Goal: Submit feedback/report problem

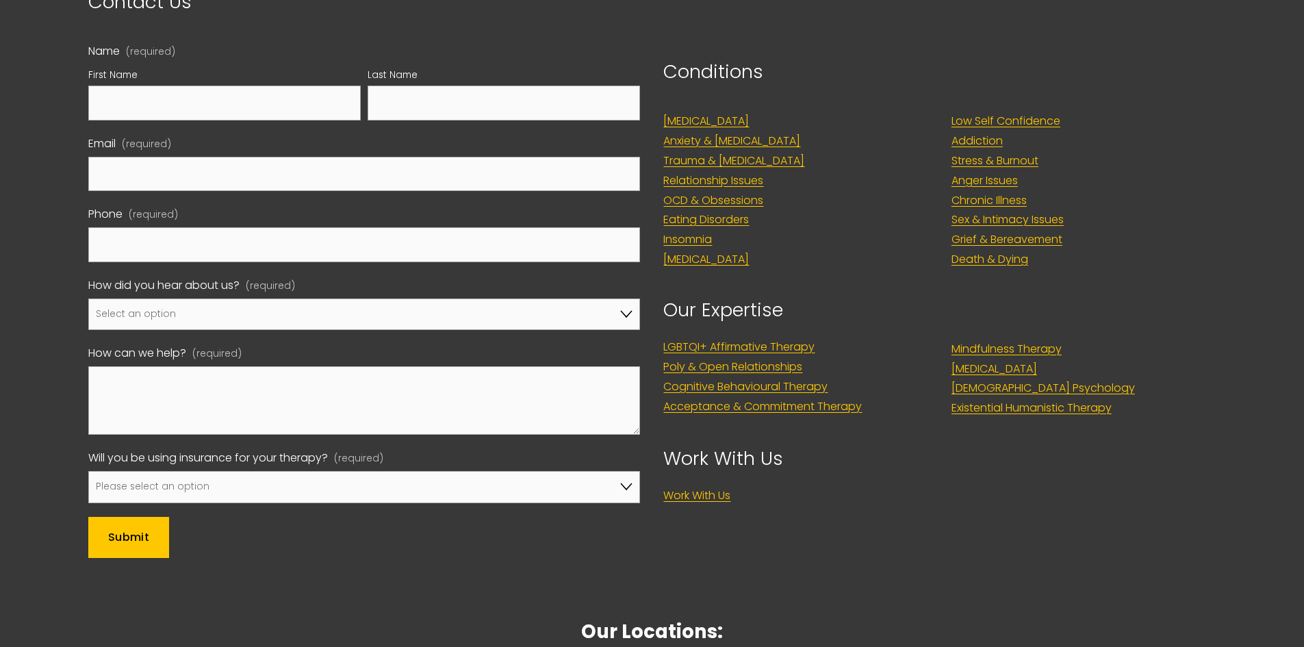
scroll to position [6204, 0]
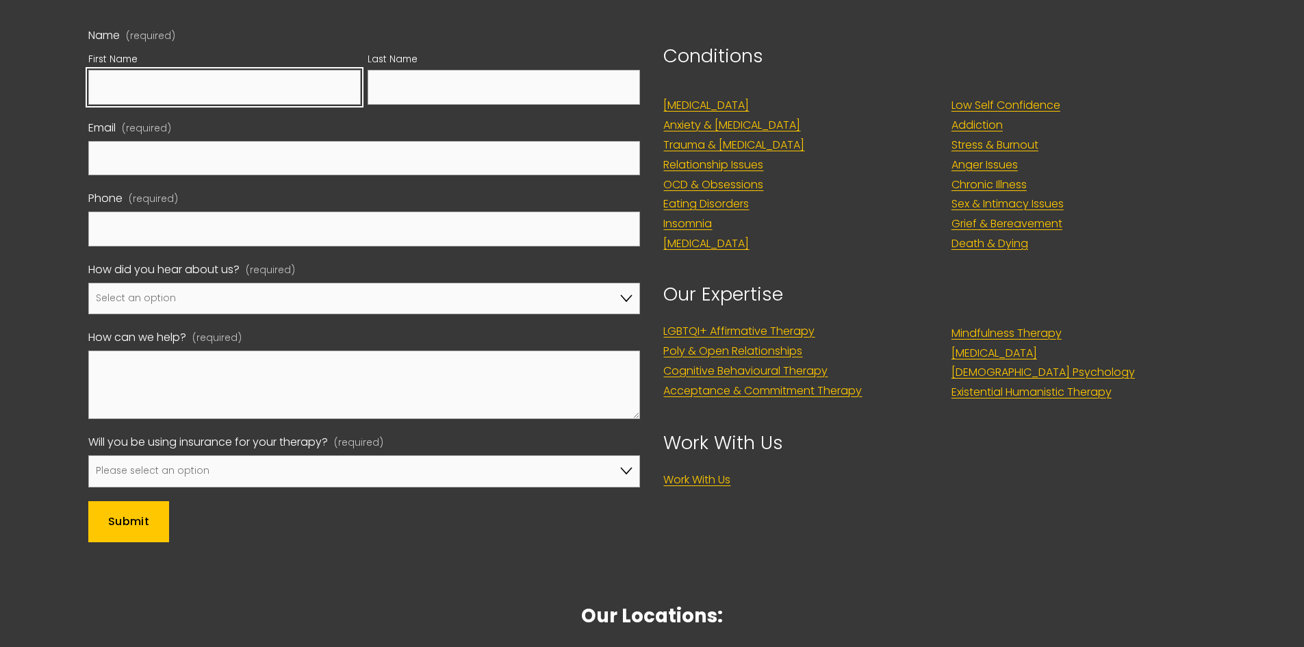
drag, startPoint x: 253, startPoint y: 57, endPoint x: 255, endPoint y: 65, distance: 7.8
click at [253, 70] on input "First Name" at bounding box center [224, 87] width 272 height 35
type input "[PERSON_NAME]"
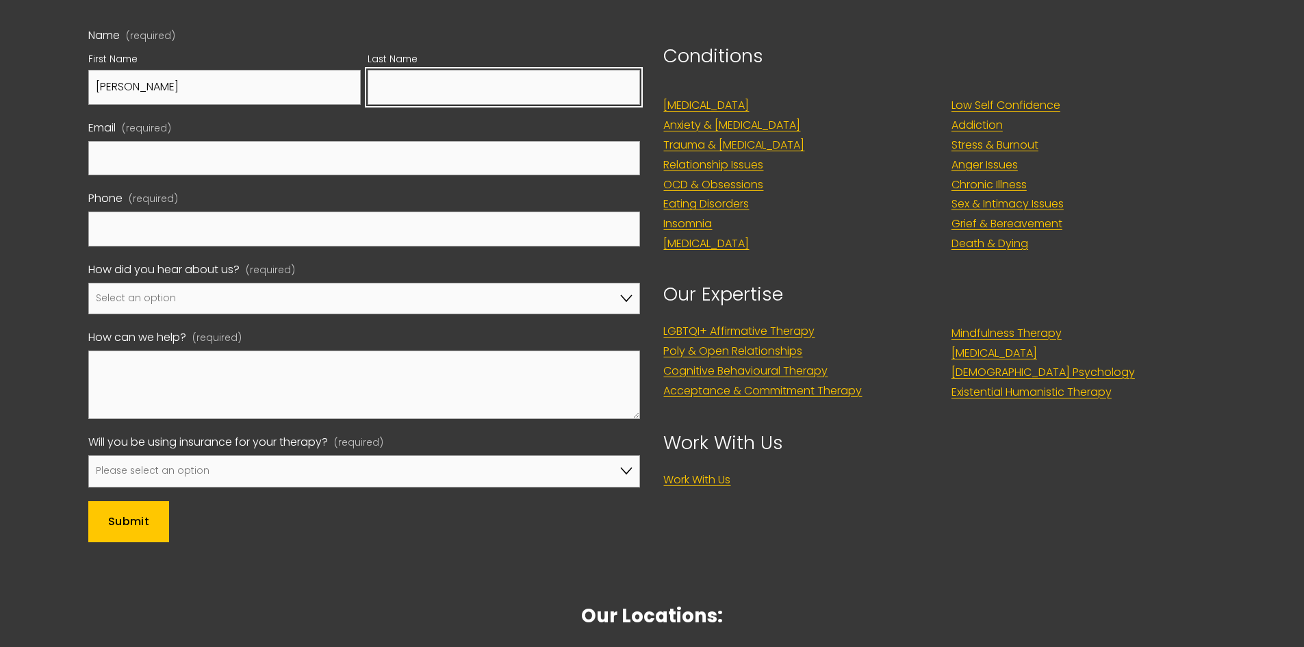
type input "[PERSON_NAME]"
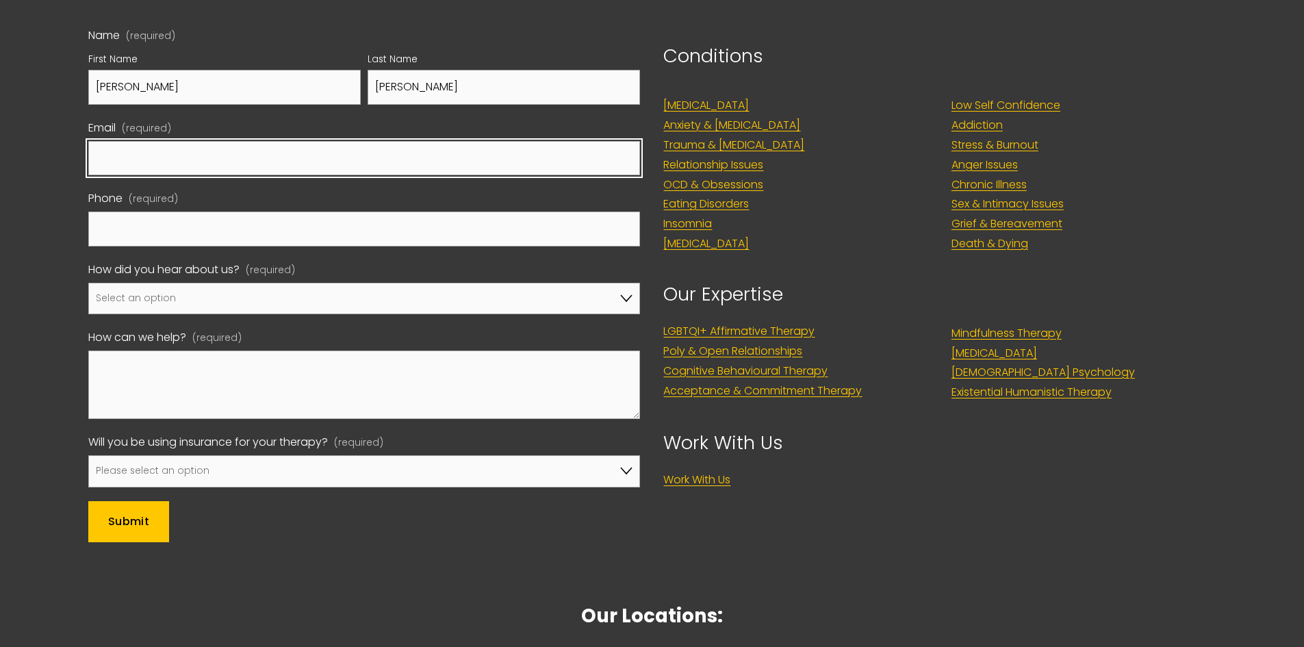
type input "[EMAIL_ADDRESS][DOMAIN_NAME]"
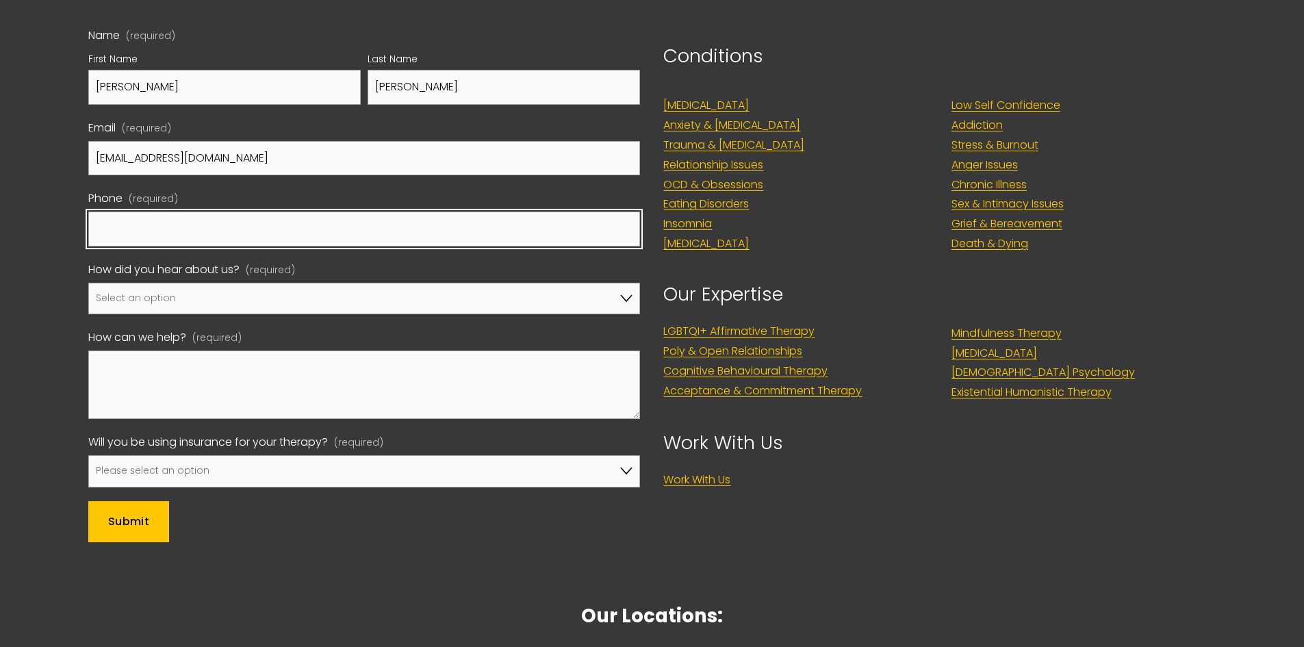
type input "01738678686"
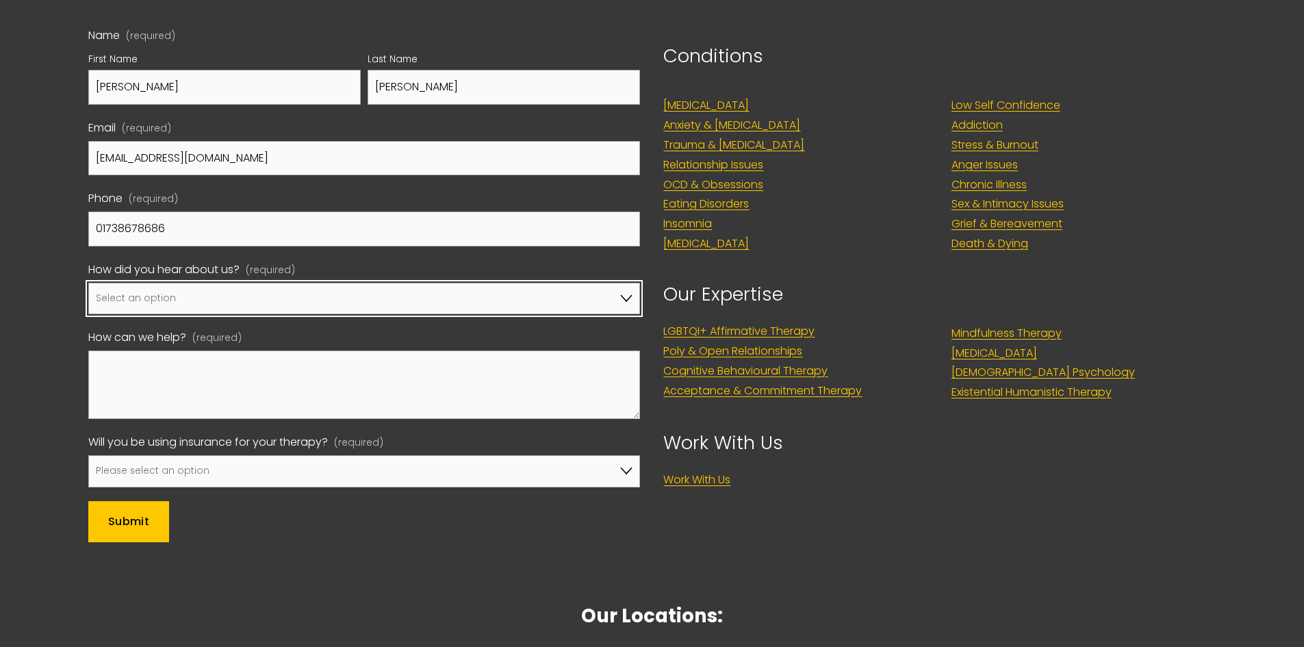
click at [203, 283] on select "Select an option Google A friend/family member told me about you I've been refe…" at bounding box center [364, 299] width 552 height 32
select select "Google"
click at [88, 283] on select "Select an option Google A friend/family member told me about you I've been refe…" at bounding box center [364, 299] width 552 height 32
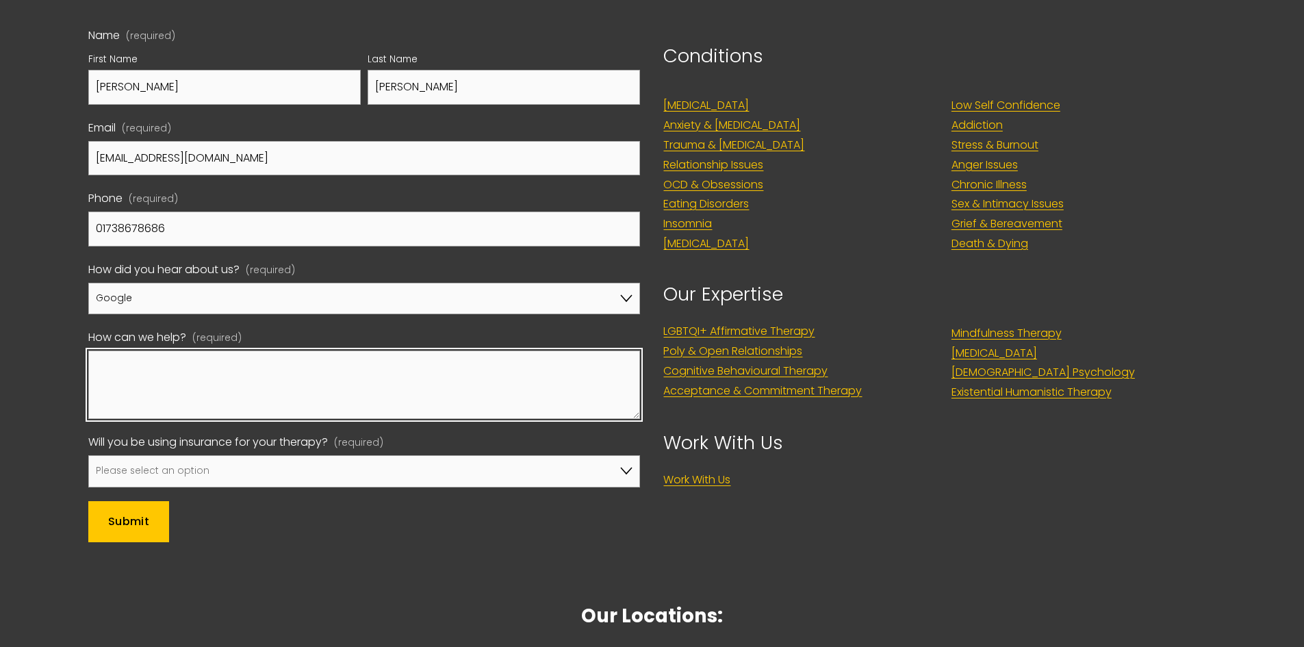
click at [197, 350] on textarea "How can we help? (required)" at bounding box center [364, 384] width 552 height 68
paste textarea "I am a 5⭐⭐⭐⭐⭐ review provider and I help you rank on Google GMB. Your helper: 🌟…"
type textarea "I am a 5⭐⭐⭐⭐⭐ review provider and I help you rank on Google GMB. Your helper: 🌟…"
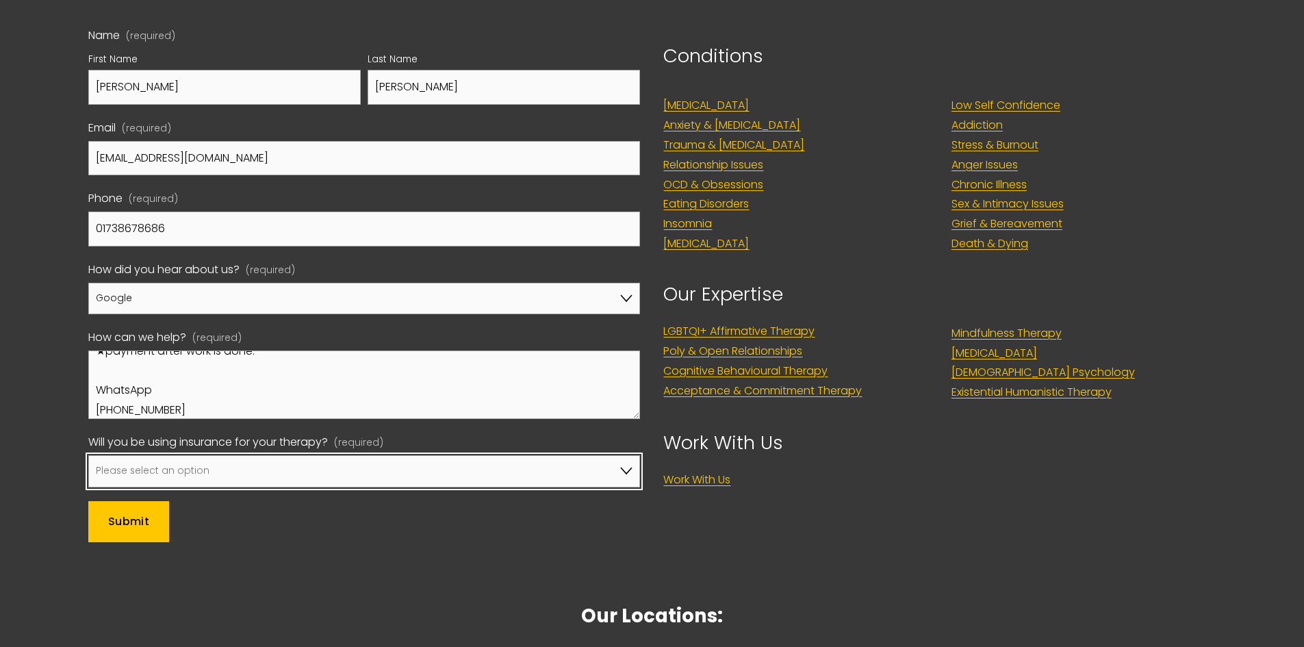
click at [145, 455] on select "Please select an option No, I won't be using insurance Yes, I will be using Axa…" at bounding box center [364, 471] width 552 height 32
select select "No, I won't be using insurance"
click at [88, 455] on select "Please select an option No, I won't be using insurance Yes, I will be using Axa…" at bounding box center [364, 471] width 552 height 32
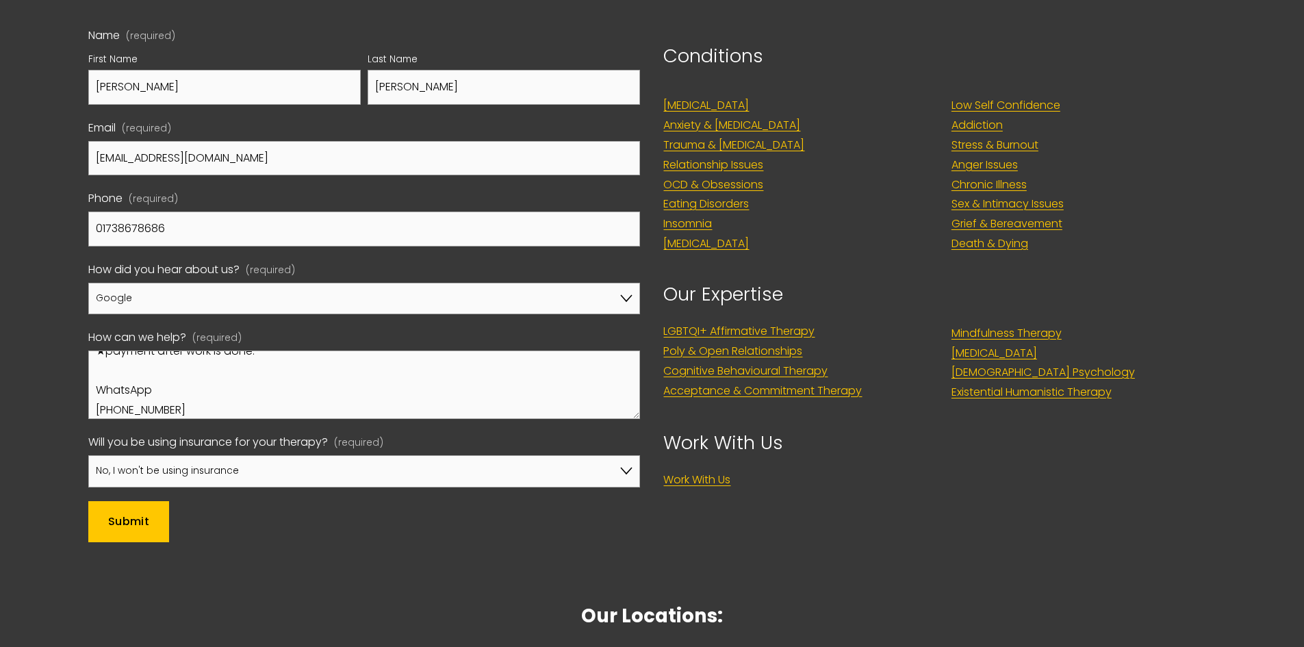
click at [140, 513] on span "Submit" at bounding box center [128, 521] width 41 height 16
